Goal: Task Accomplishment & Management: Manage account settings

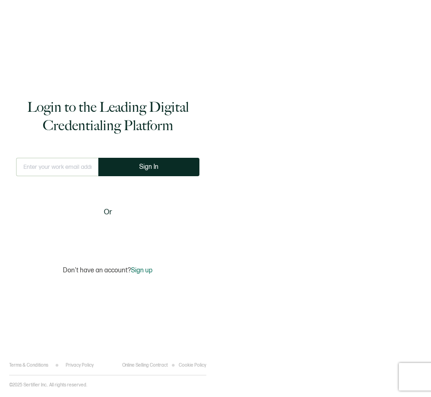
click at [62, 172] on input "text" at bounding box center [57, 167] width 82 height 18
type input "[PERSON_NAME][EMAIL_ADDRESS][DOMAIN_NAME]"
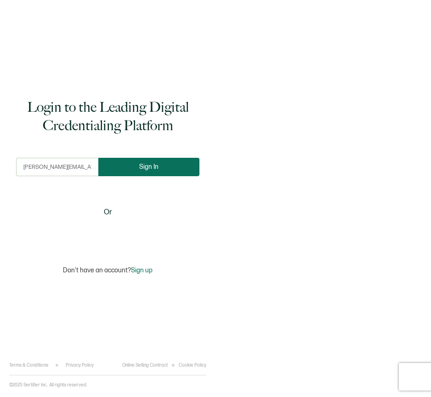
click at [131, 170] on button "Sign In" at bounding box center [148, 167] width 101 height 18
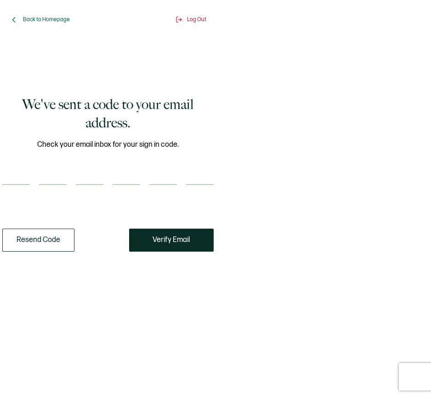
click at [10, 176] on input "number" at bounding box center [16, 175] width 28 height 18
type input "3"
type input "2"
type input "9"
type input "4"
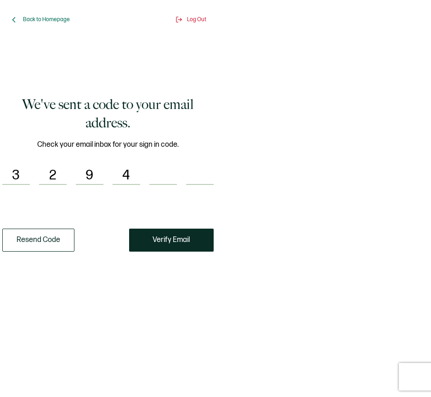
type input "8"
type input "9"
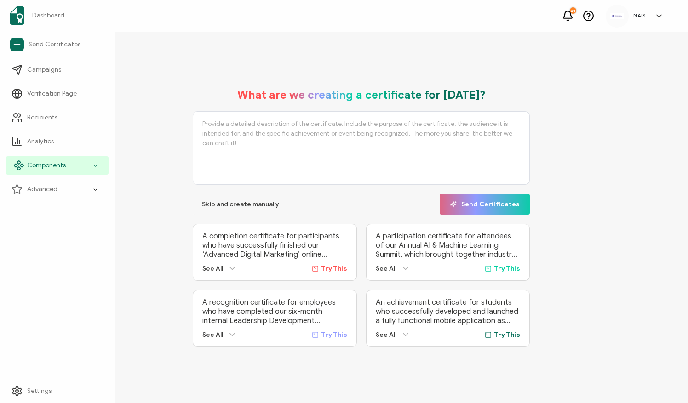
click at [81, 166] on div "Components" at bounding box center [57, 165] width 102 height 18
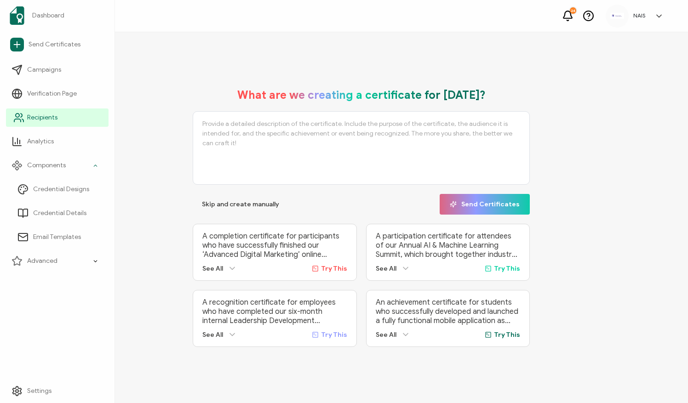
click at [88, 122] on link "Recipients" at bounding box center [57, 117] width 102 height 18
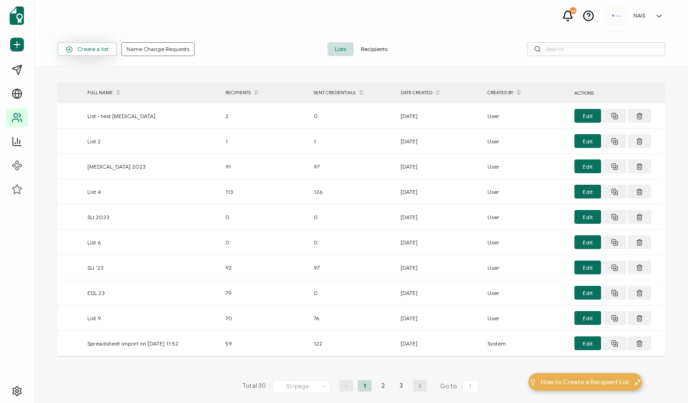
click at [84, 51] on span "Create a list" at bounding box center [87, 49] width 43 height 7
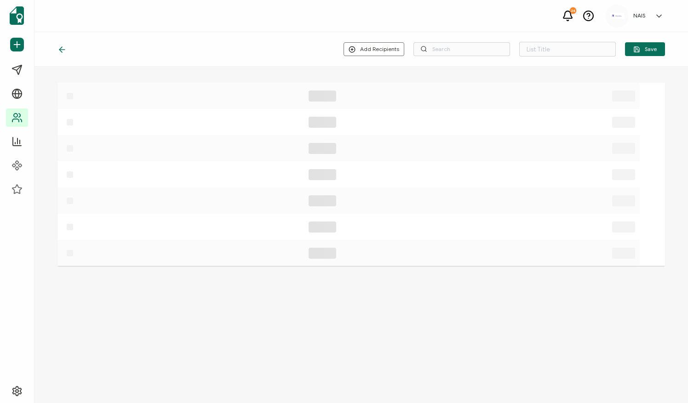
type input "List 31"
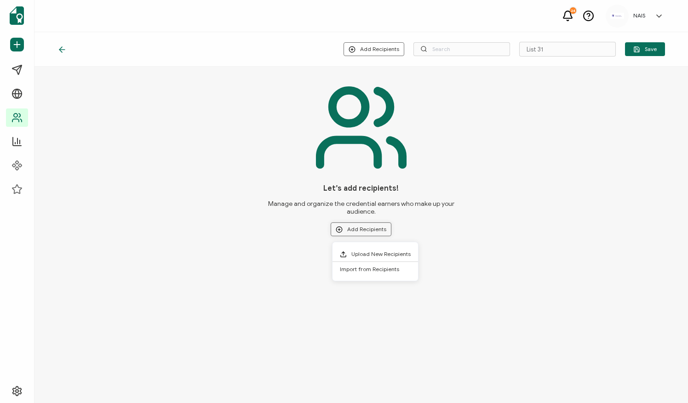
click at [360, 229] on button "Add Recipients" at bounding box center [360, 229] width 61 height 14
drag, startPoint x: 305, startPoint y: 125, endPoint x: 255, endPoint y: 238, distance: 123.7
click at [255, 238] on div "Let’s add recipients! Manage and organize the credential earners who make up yo…" at bounding box center [360, 164] width 607 height 173
click at [366, 231] on button "Add Recipients" at bounding box center [360, 229] width 61 height 14
click at [377, 256] on span "Upload New Recipients" at bounding box center [380, 254] width 59 height 7
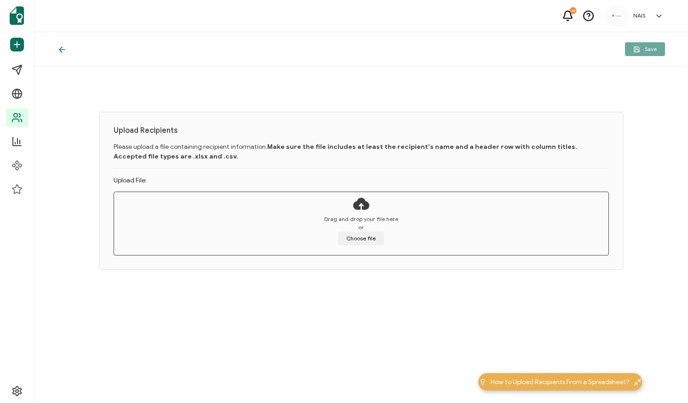
click at [369, 245] on div "Drag and drop your file here or Choose file" at bounding box center [361, 222] width 494 height 60
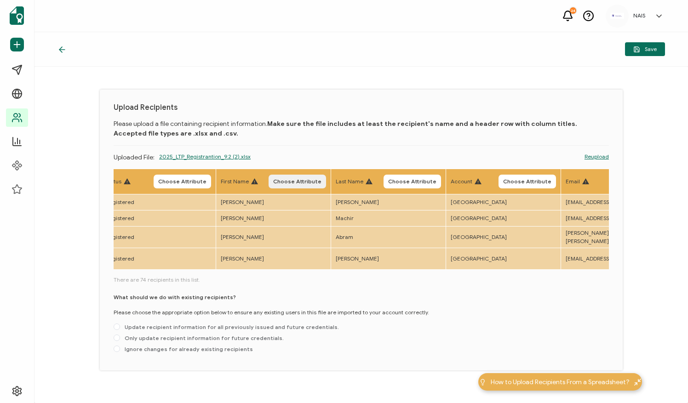
scroll to position [0, 132]
click at [301, 179] on span "Choose Attribute" at bounding box center [295, 182] width 48 height 6
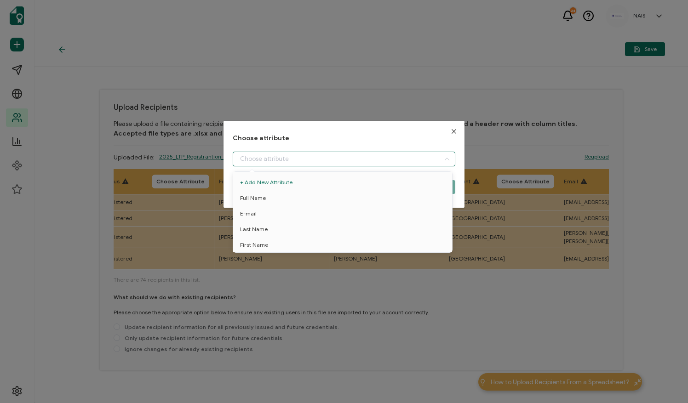
click at [318, 159] on input "dialog" at bounding box center [344, 159] width 222 height 15
click at [292, 246] on li "First Name" at bounding box center [344, 245] width 227 height 16
type input "First Name"
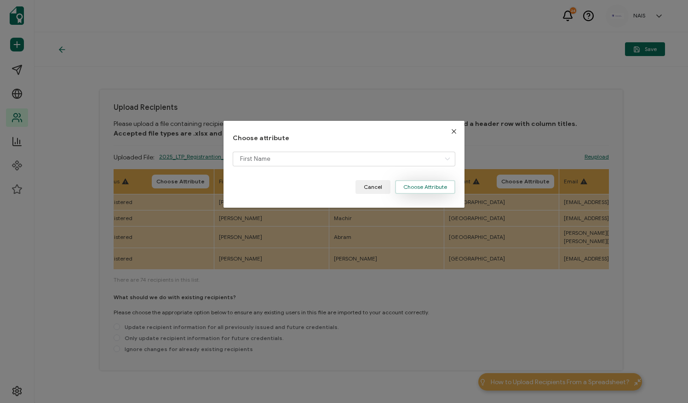
click at [414, 186] on button "Choose Attribute" at bounding box center [425, 187] width 60 height 14
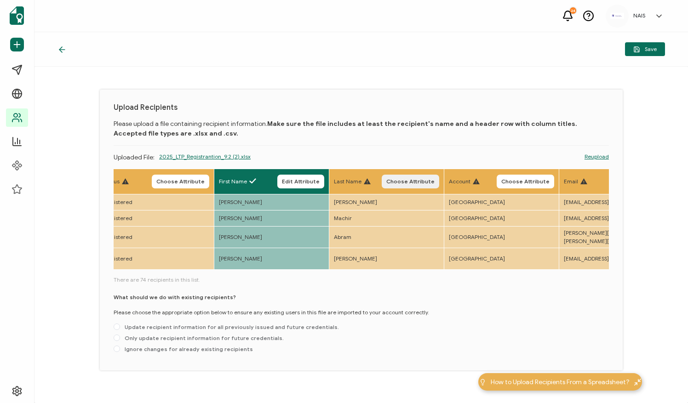
click at [403, 177] on button "Choose Attribute" at bounding box center [409, 182] width 57 height 14
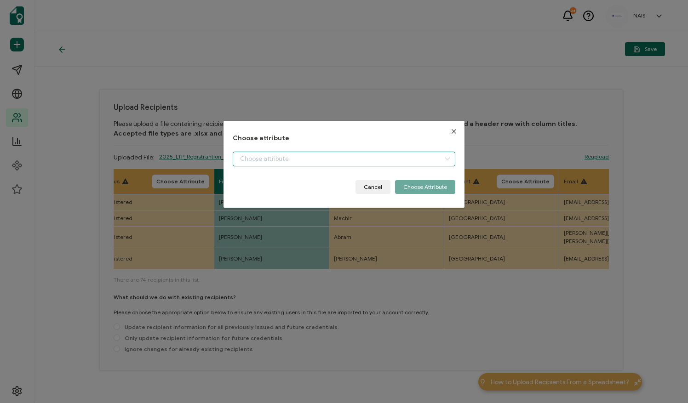
click at [381, 158] on input "dialog" at bounding box center [344, 159] width 222 height 15
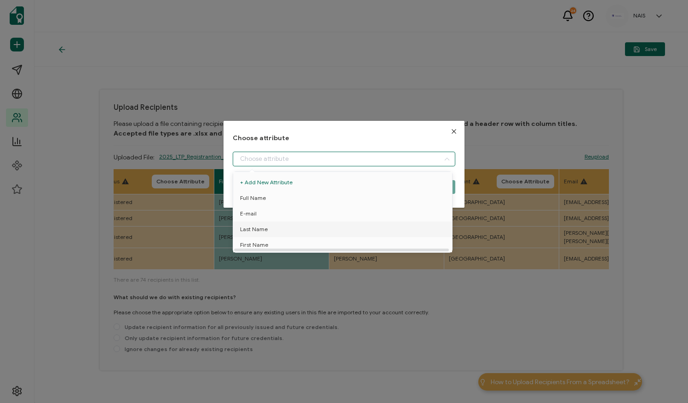
click at [346, 225] on li "Last Name" at bounding box center [344, 230] width 227 height 16
type input "Last Name"
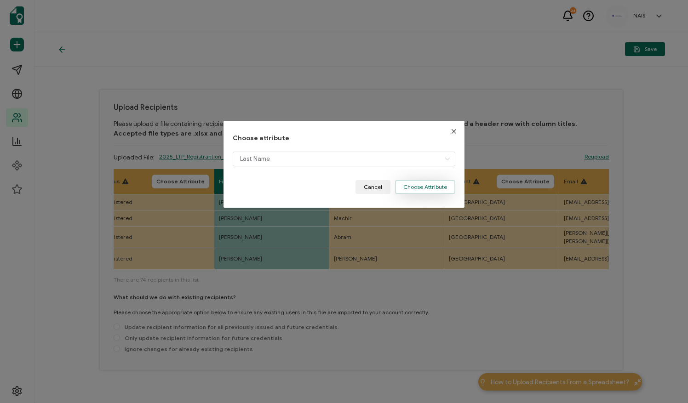
click at [417, 190] on button "Choose Attribute" at bounding box center [425, 187] width 60 height 14
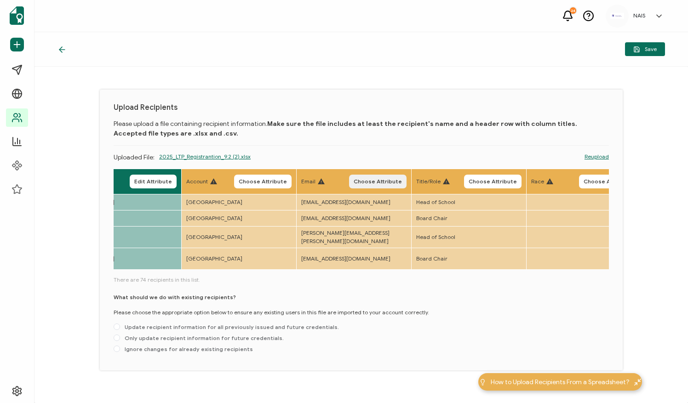
scroll to position [0, 395]
click at [396, 185] on button "Choose Attribute" at bounding box center [376, 182] width 57 height 14
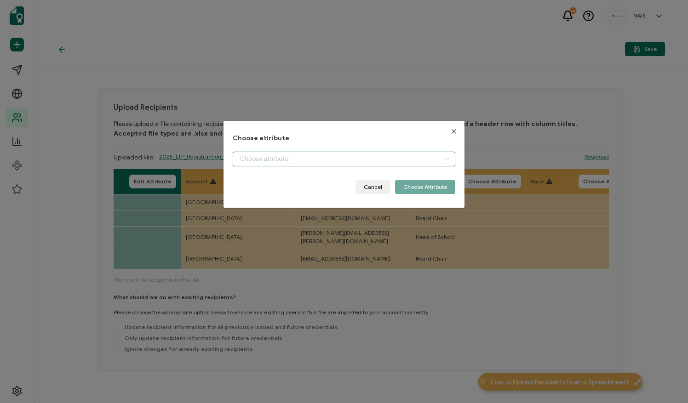
click at [346, 161] on input "dialog" at bounding box center [344, 159] width 222 height 15
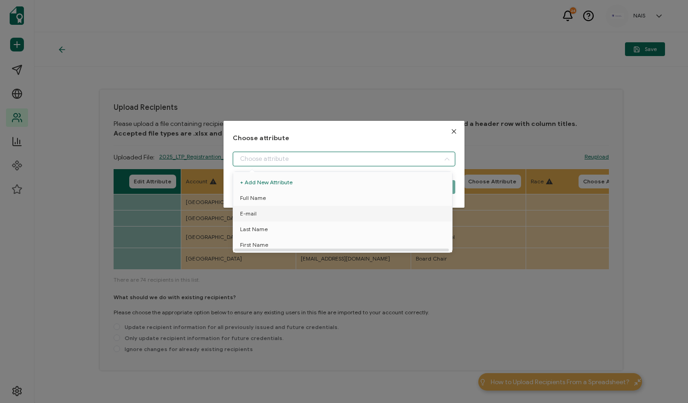
click at [324, 209] on li "E-mail" at bounding box center [344, 214] width 227 height 16
type input "E-mail"
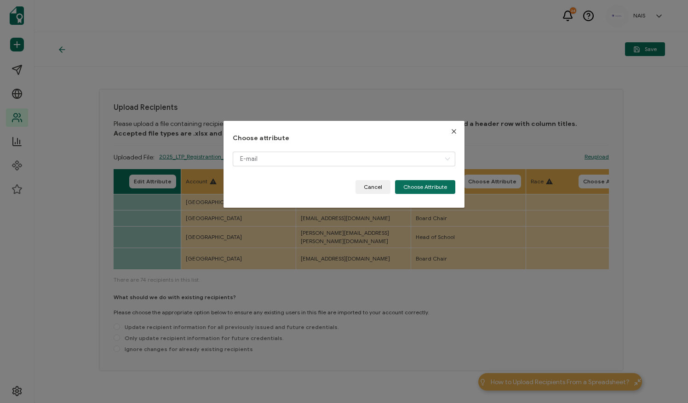
click at [413, 194] on div "Choose attribute E-mail Cancel Choose Attribute" at bounding box center [343, 164] width 241 height 87
click at [424, 183] on button "Choose Attribute" at bounding box center [425, 187] width 60 height 14
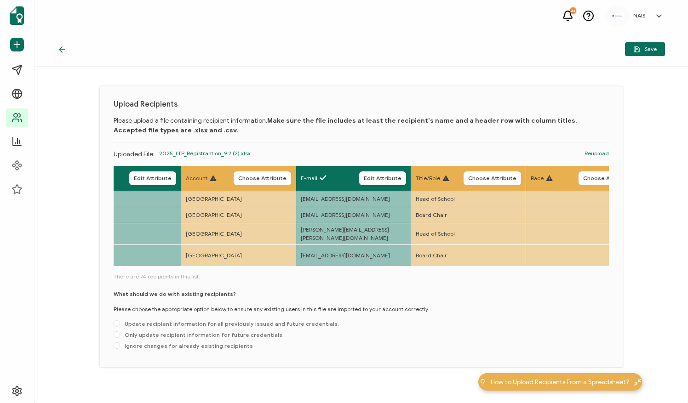
scroll to position [4, 0]
click at [182, 320] on span "Update recipient information for all previously issued and future credentials." at bounding box center [229, 323] width 219 height 7
click at [120, 320] on input "Update recipient information for all previously issued and future credentials." at bounding box center [117, 323] width 6 height 7
radio input "true"
click at [260, 331] on span "Only update recipient information for future credentials." at bounding box center [202, 334] width 164 height 7
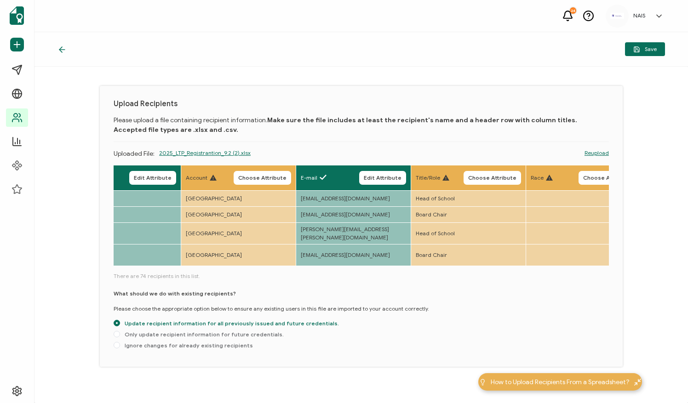
click at [120, 331] on input "Only update recipient information for future credentials." at bounding box center [117, 334] width 6 height 7
radio input "true"
radio input "false"
radio input "true"
click at [431, 51] on icon "button" at bounding box center [636, 49] width 7 height 7
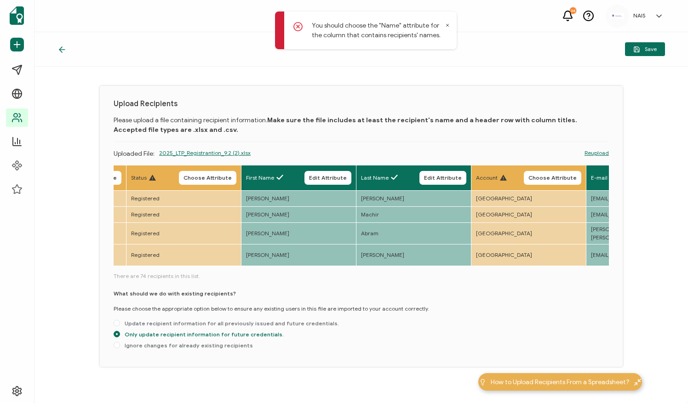
scroll to position [0, 102]
